Goal: Task Accomplishment & Management: Use online tool/utility

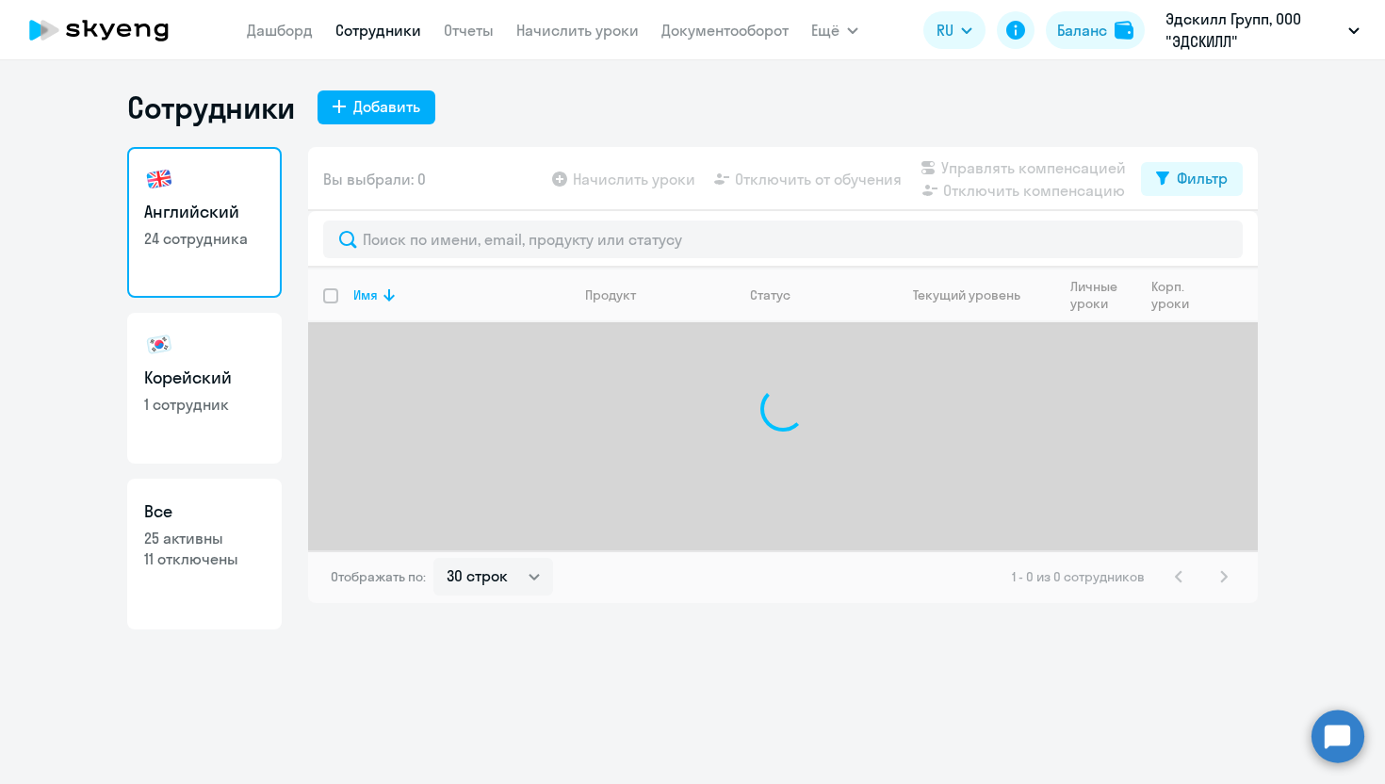
select select "30"
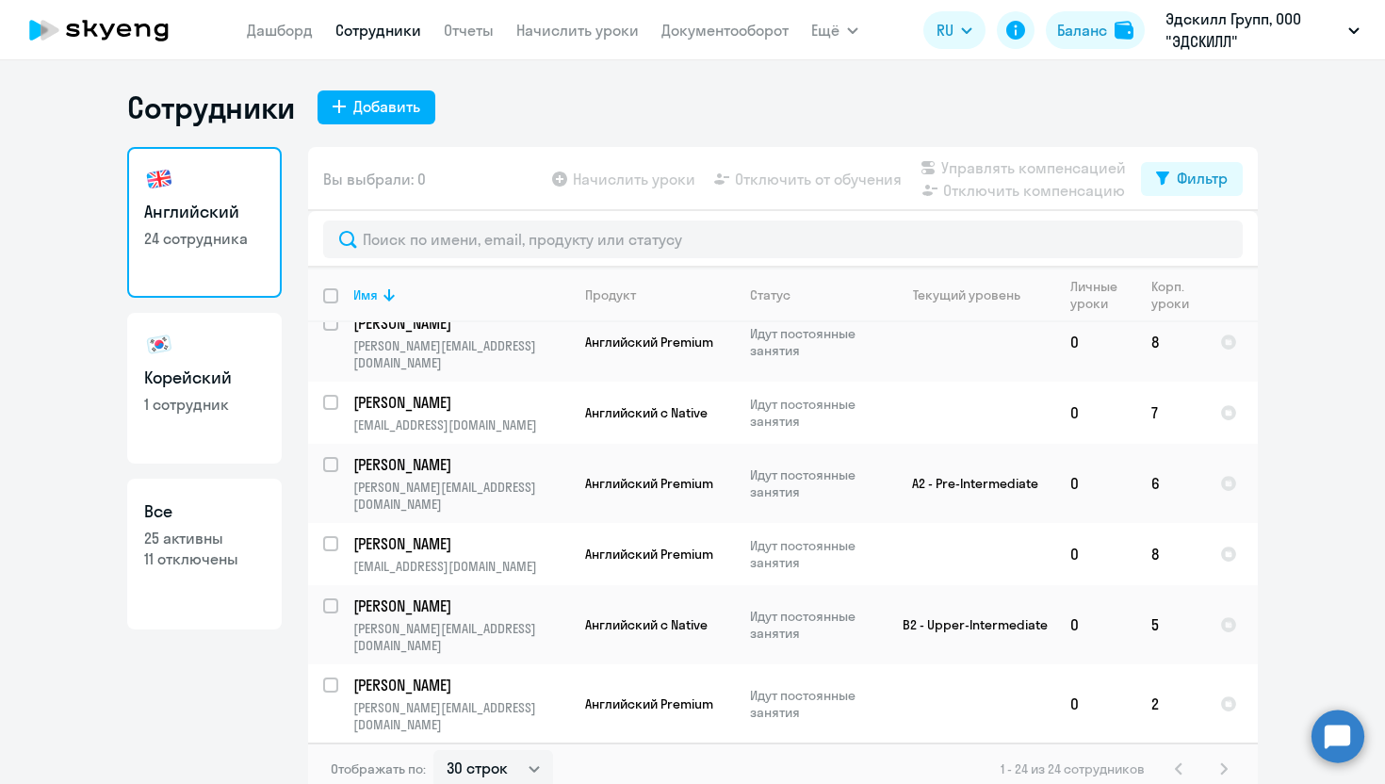
scroll to position [1061, 0]
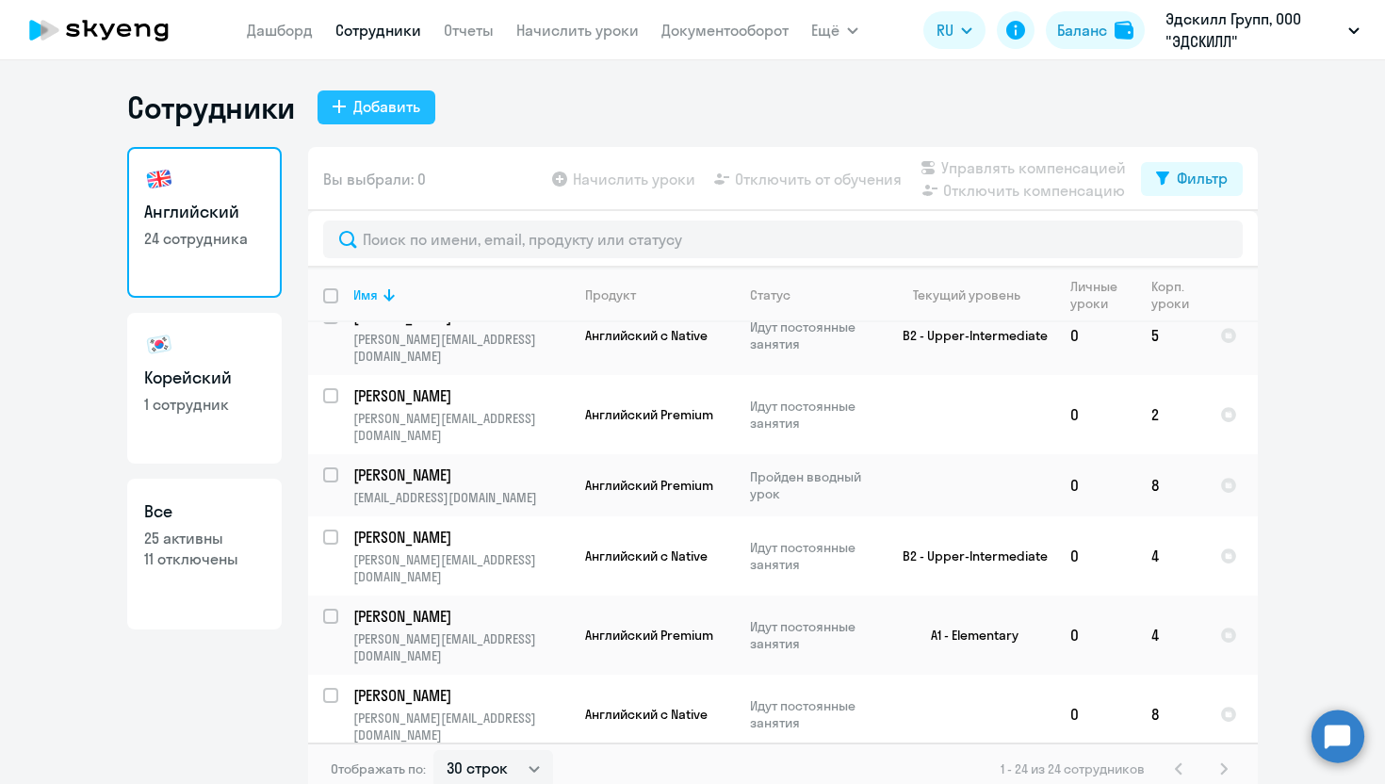
click at [357, 112] on div "Добавить" at bounding box center [386, 106] width 67 height 23
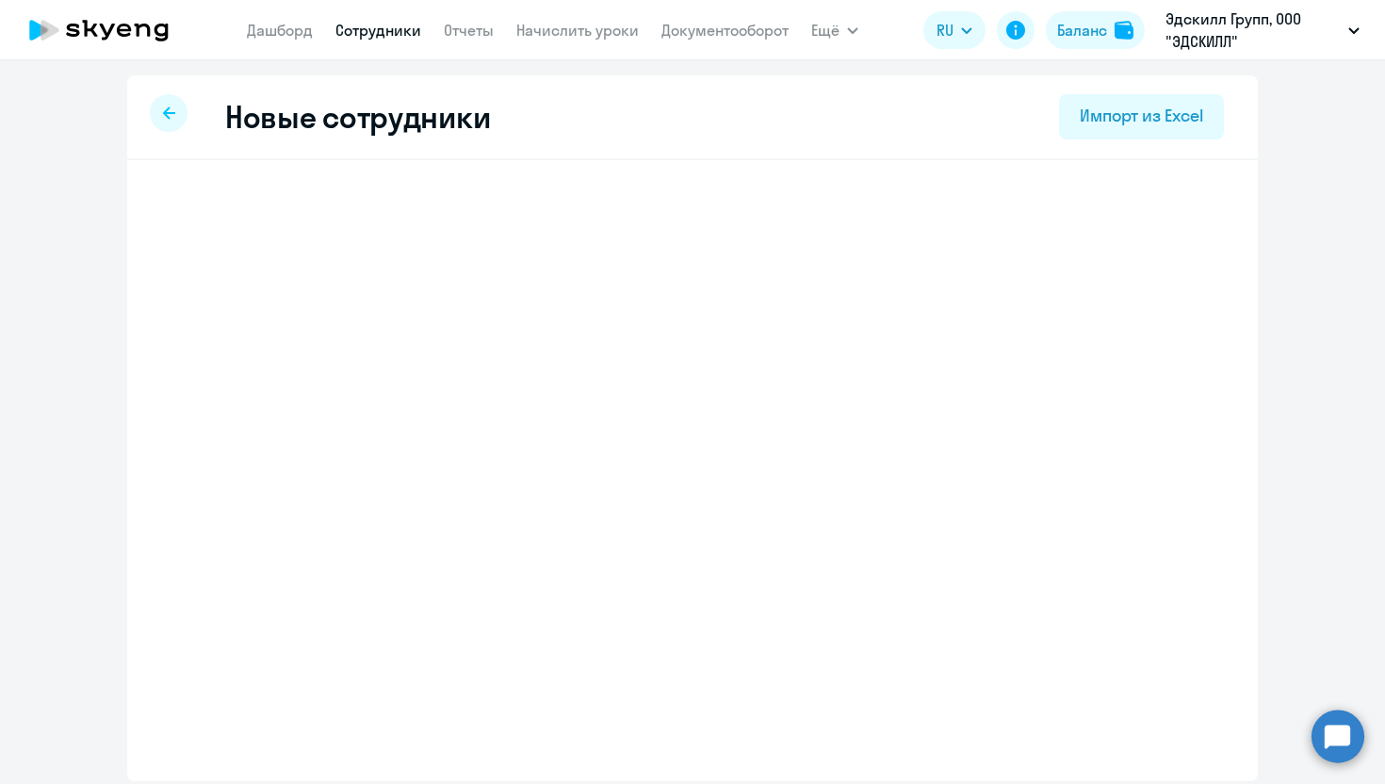
select select "english_adult_not_native_speaker"
select select "3"
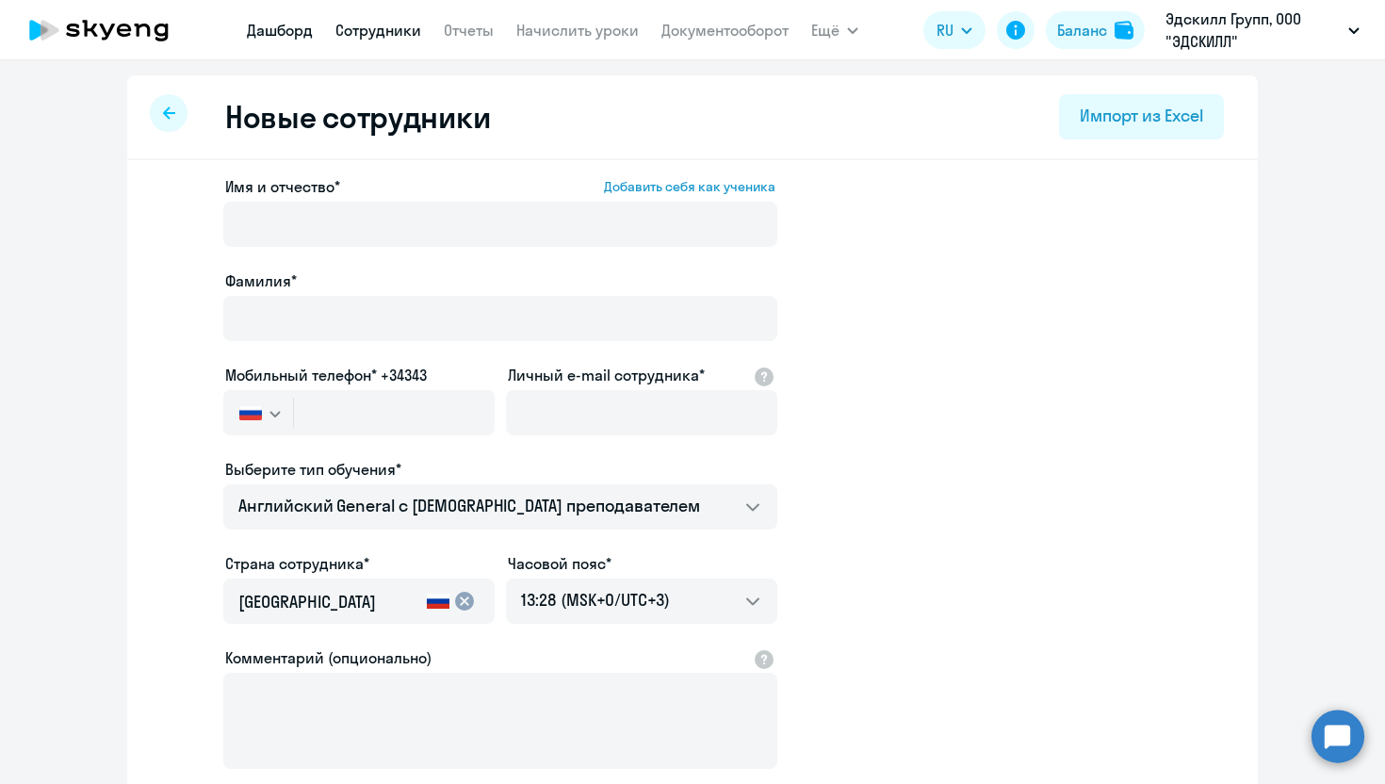
click at [299, 25] on link "Дашборд" at bounding box center [280, 30] width 66 height 19
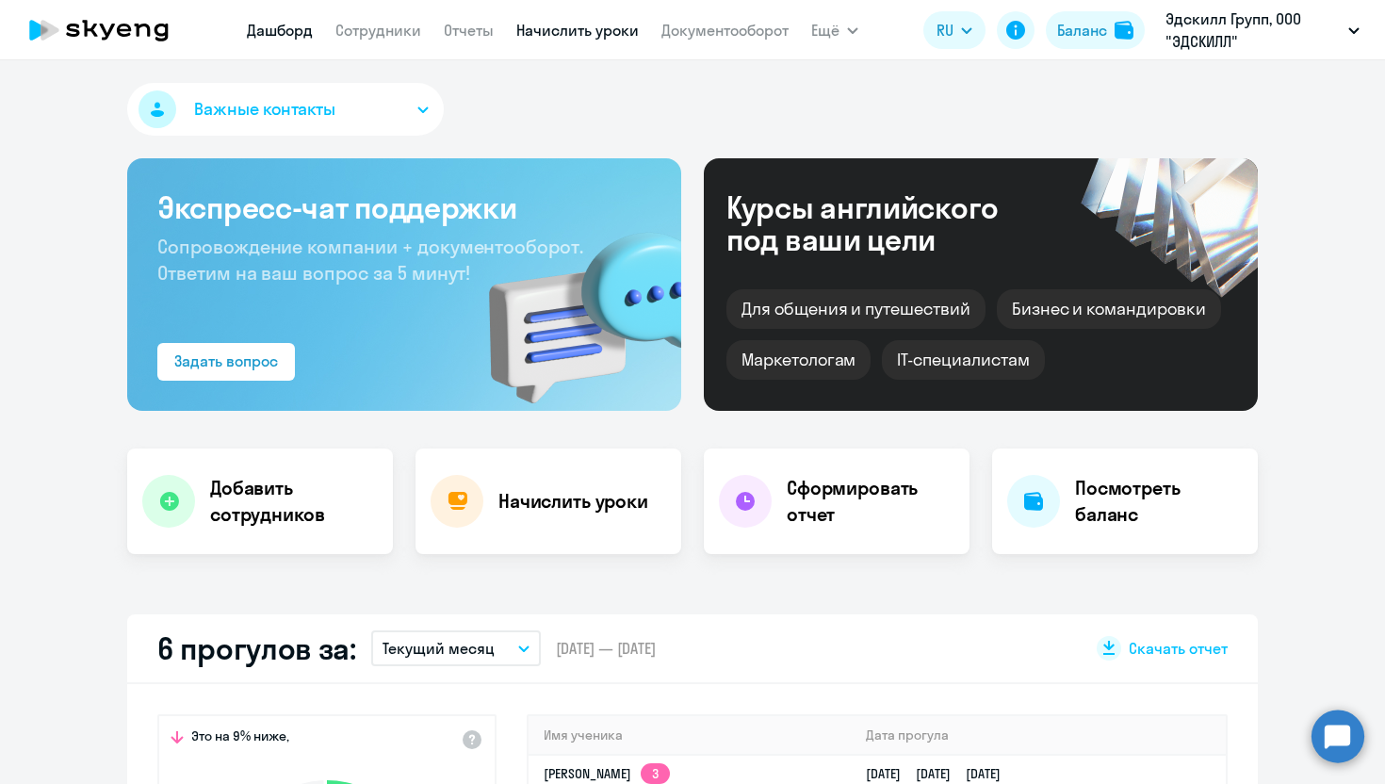
click at [578, 26] on link "Начислить уроки" at bounding box center [577, 30] width 123 height 19
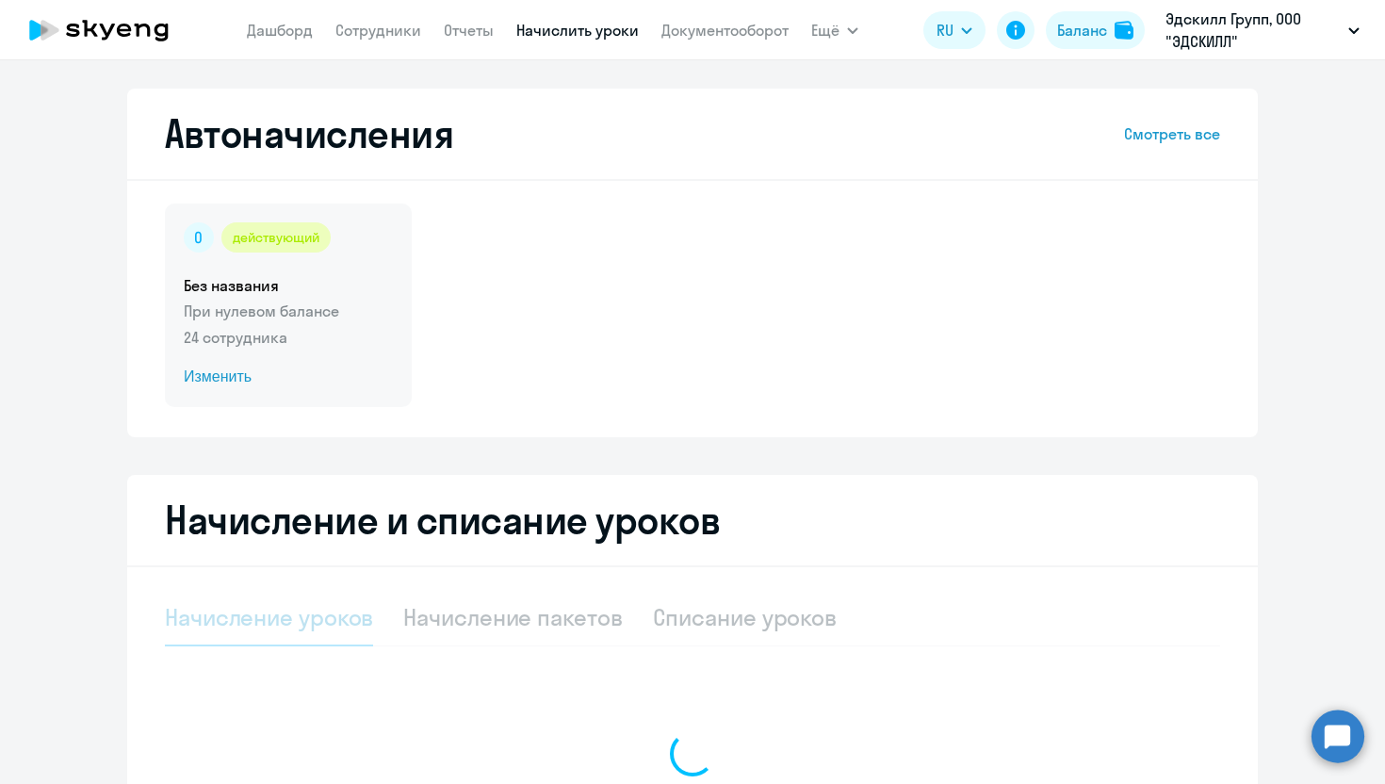
select select "10"
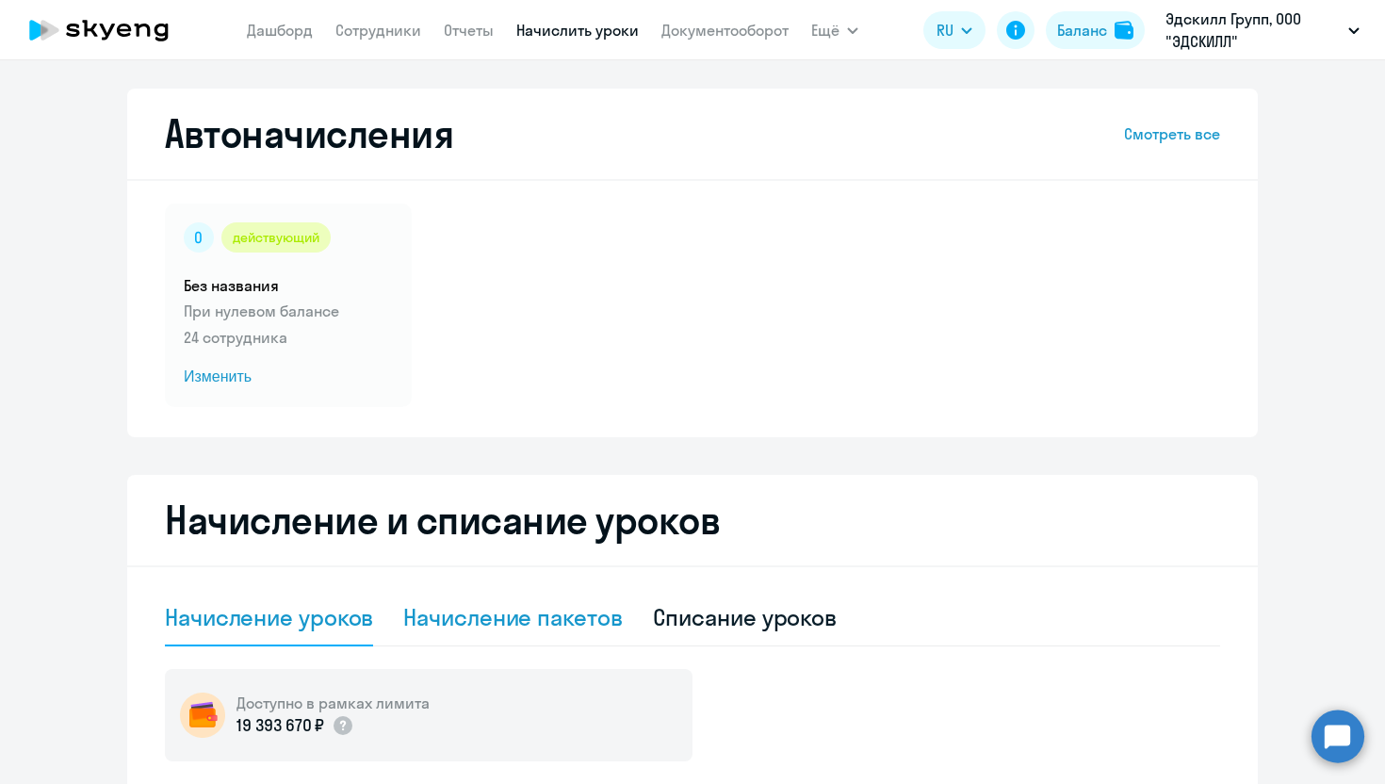
click at [504, 599] on div "Начисление пакетов" at bounding box center [512, 618] width 219 height 57
select select "10"
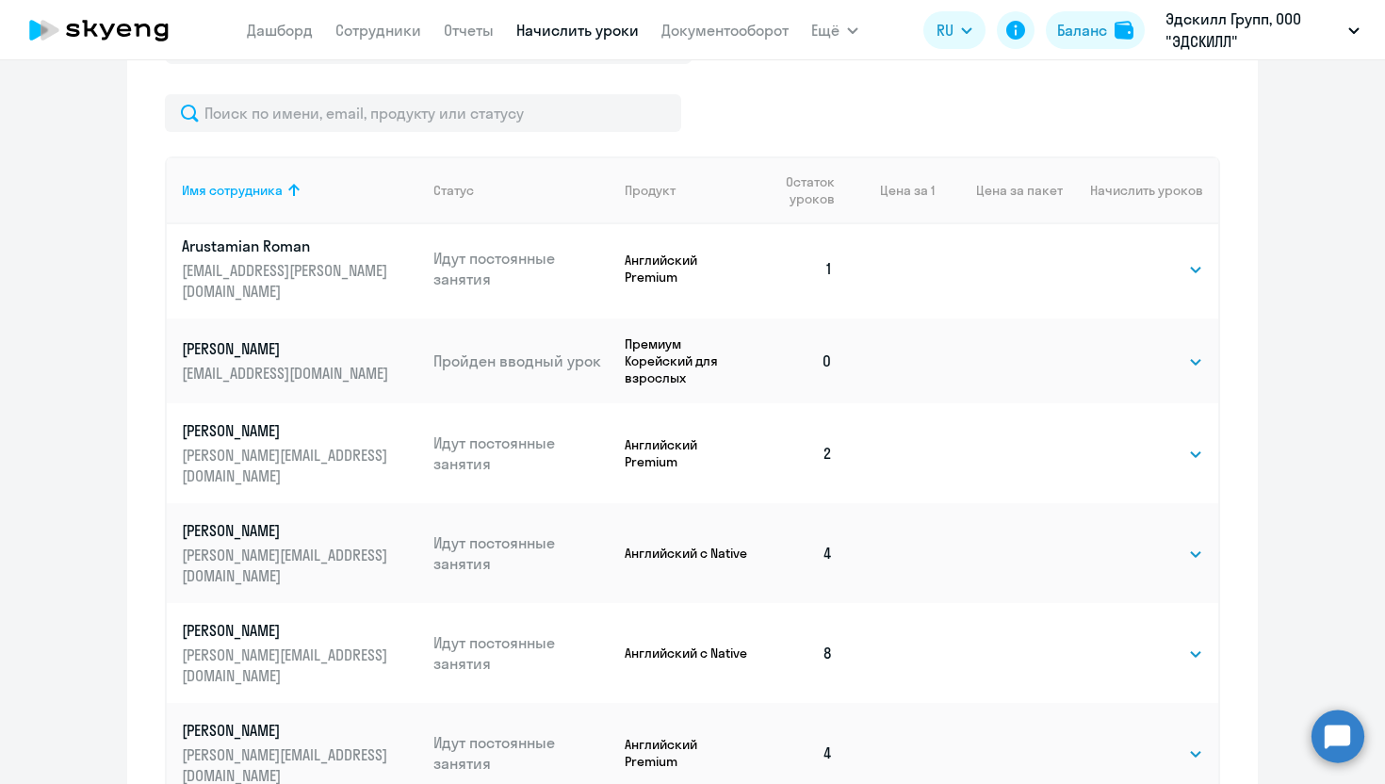
scroll to position [717, 0]
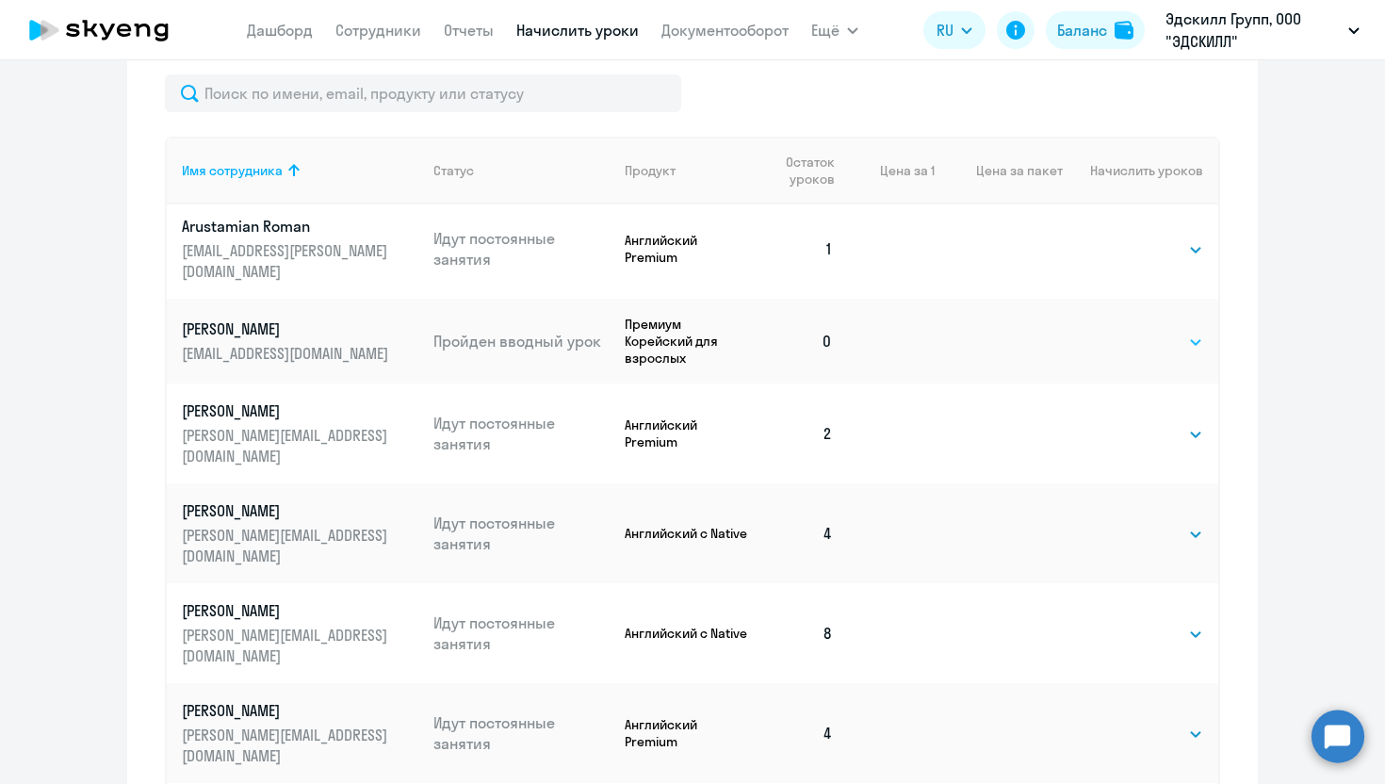
click at [1152, 331] on select "Выбрать 4 8 16 32 64 96 128" at bounding box center [1164, 342] width 77 height 23
select select "8"
click at [1126, 331] on select "Выбрать 4 8 16 32 64 96 128" at bounding box center [1164, 342] width 77 height 23
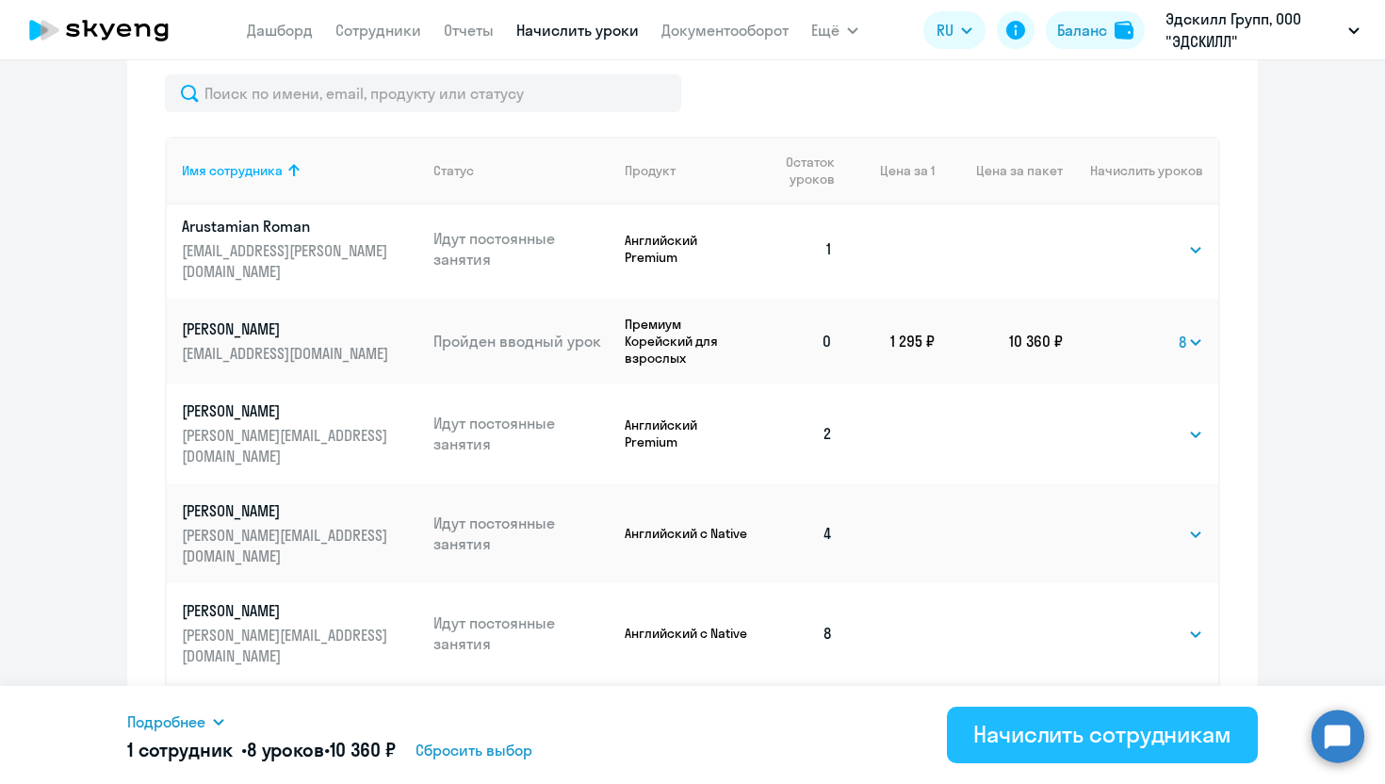
click at [1024, 745] on div "Начислить сотрудникам" at bounding box center [1103, 734] width 258 height 30
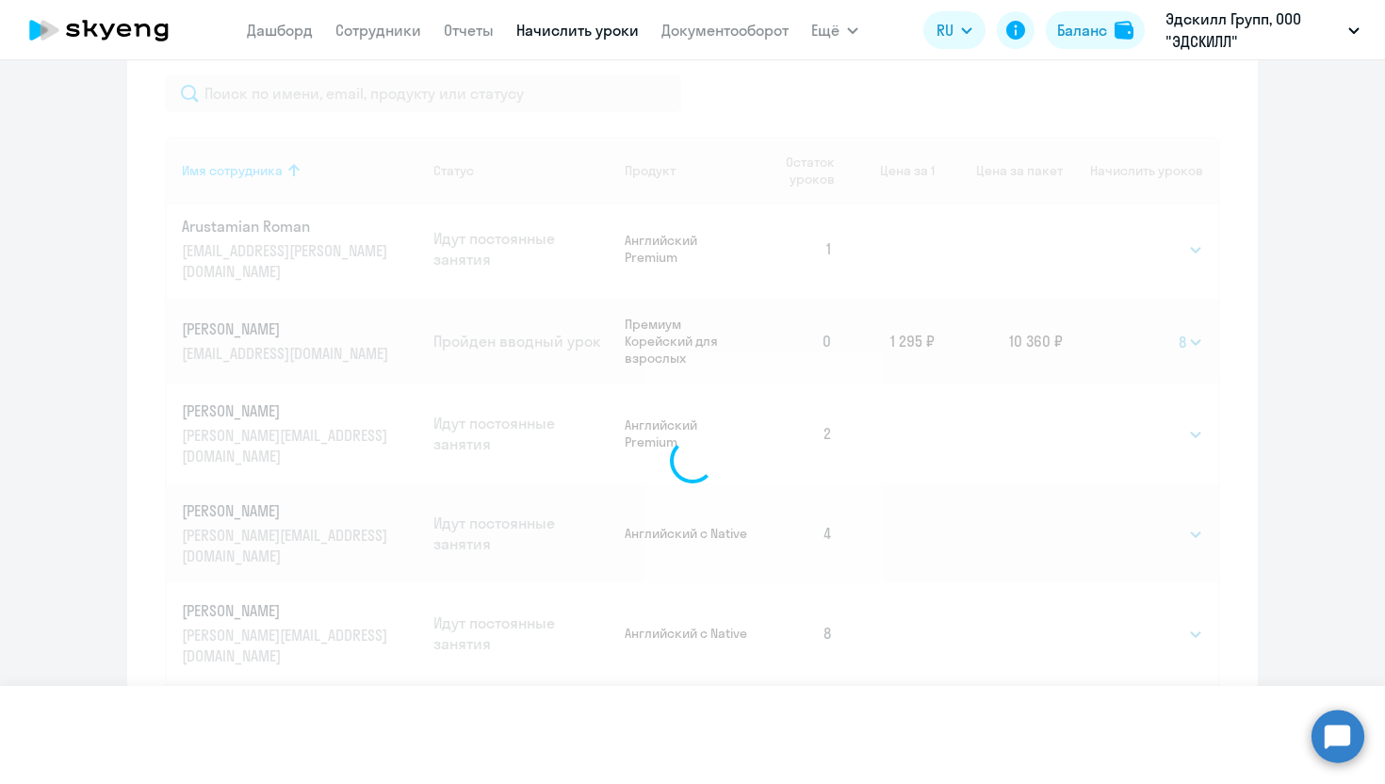
select select
